Goal: Task Accomplishment & Management: Manage account settings

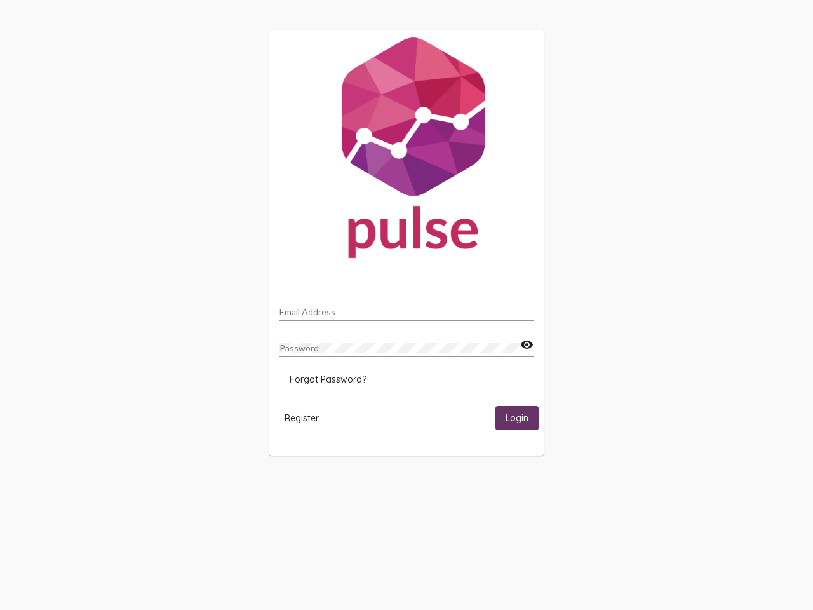
click at [406, 308] on input "Email Address" at bounding box center [406, 312] width 254 height 10
click at [527, 345] on mat-icon "visibility" at bounding box center [526, 344] width 13 height 15
click at [328, 379] on span "Forgot Password?" at bounding box center [328, 378] width 77 height 11
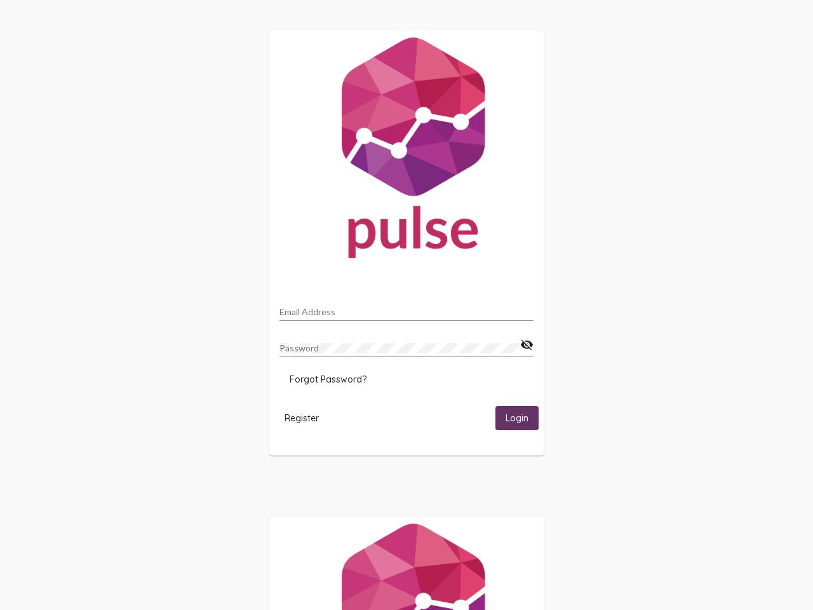
click at [302, 417] on span "Register" at bounding box center [302, 417] width 34 height 11
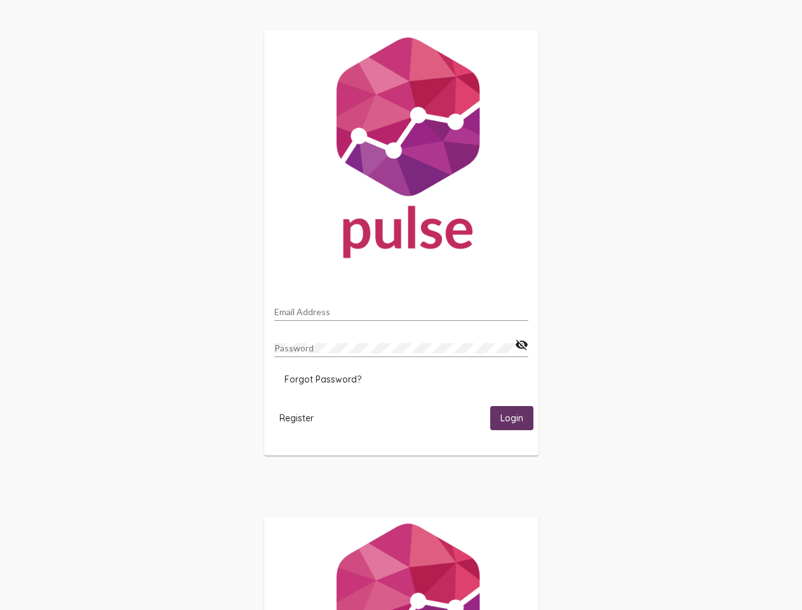
click at [517, 417] on span "Login" at bounding box center [511, 418] width 23 height 11
